Goal: Find specific page/section: Find specific page/section

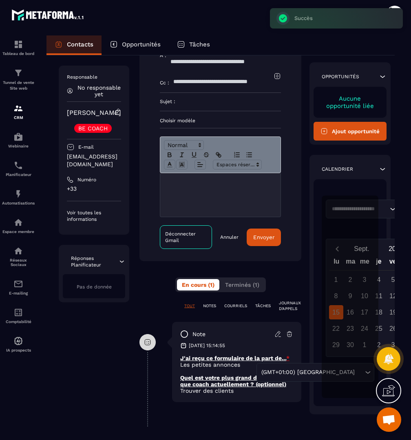
scroll to position [85, 0]
click at [221, 309] on div "TOUT NOTES COURRIELS TÂCHES JOURNAUX D'APPELS" at bounding box center [220, 306] width 162 height 11
click at [255, 285] on span "Terminés (1)" at bounding box center [242, 285] width 34 height 7
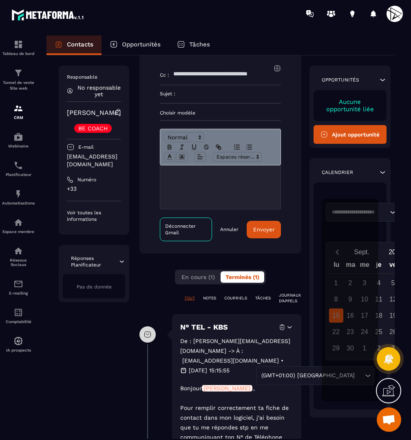
scroll to position [46, 0]
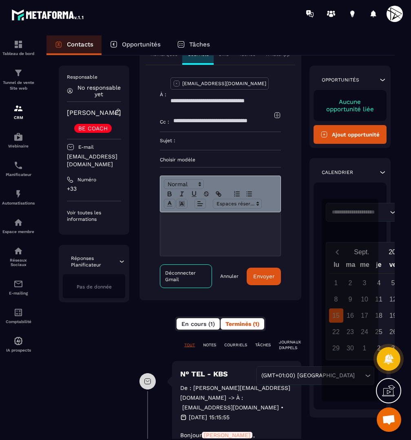
click at [201, 325] on span "En cours (1)" at bounding box center [197, 324] width 33 height 7
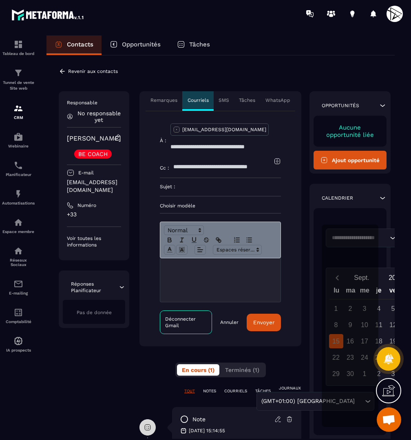
scroll to position [0, 0]
click at [84, 73] on p "Revenir aux contacts" at bounding box center [93, 72] width 50 height 6
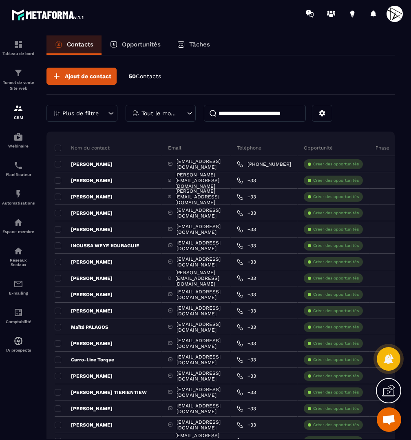
click at [252, 115] on input at bounding box center [255, 113] width 102 height 17
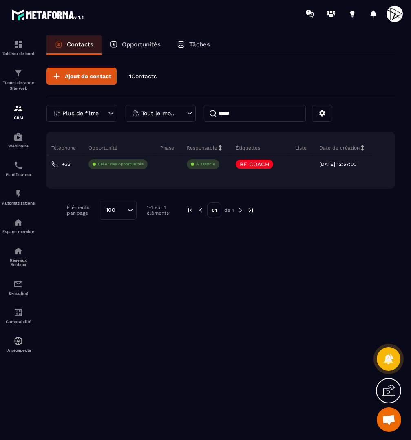
scroll to position [0, 170]
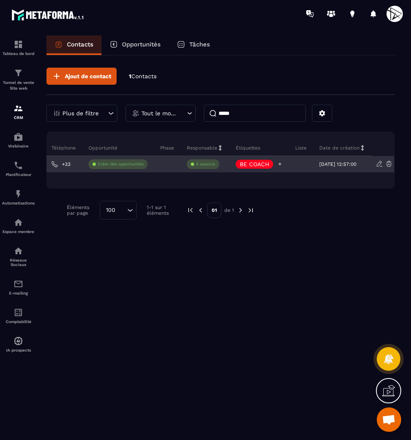
type input "*****"
click at [277, 163] on icon at bounding box center [279, 163] width 5 height 5
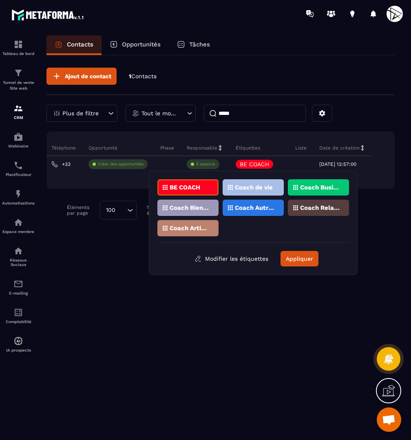
click at [323, 186] on p "Coach Business" at bounding box center [320, 188] width 40 height 6
click at [322, 205] on div "Coach Relations" at bounding box center [318, 208] width 61 height 16
click at [257, 188] on p "Coach de vie" at bounding box center [254, 188] width 38 height 6
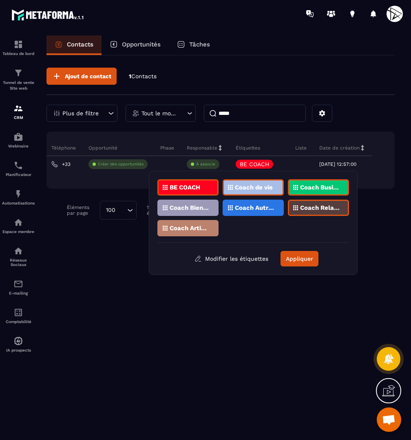
click at [197, 213] on div "Coach Bien-être / Santé" at bounding box center [187, 208] width 61 height 16
click at [291, 257] on button "Appliquer" at bounding box center [300, 258] width 38 height 15
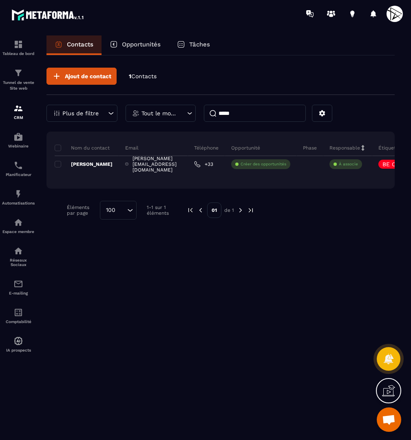
scroll to position [0, 0]
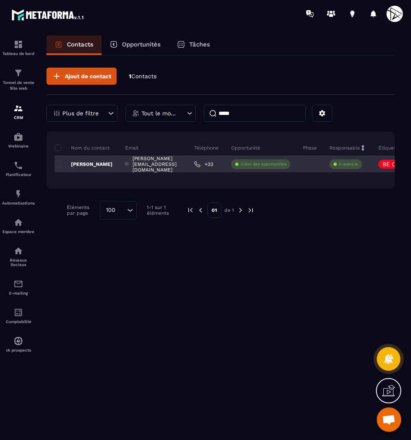
click at [102, 164] on p "[PERSON_NAME]" at bounding box center [84, 164] width 58 height 7
